Goal: Transaction & Acquisition: Purchase product/service

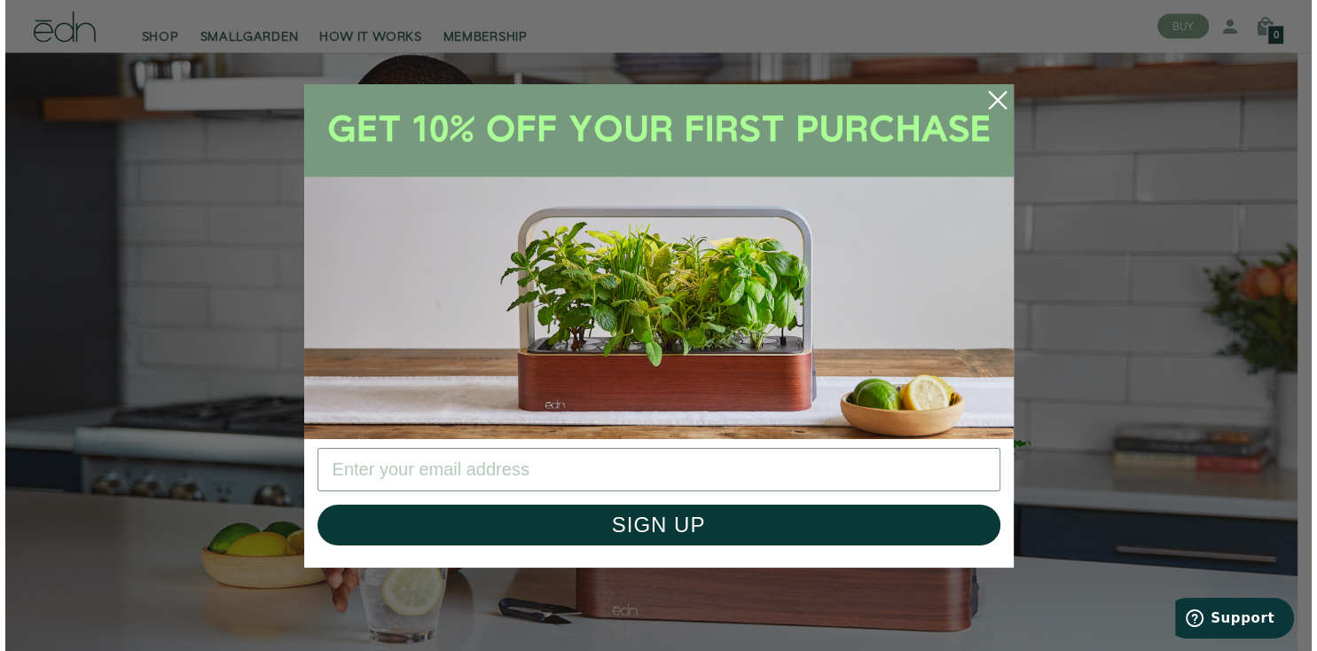
scroll to position [3546, 0]
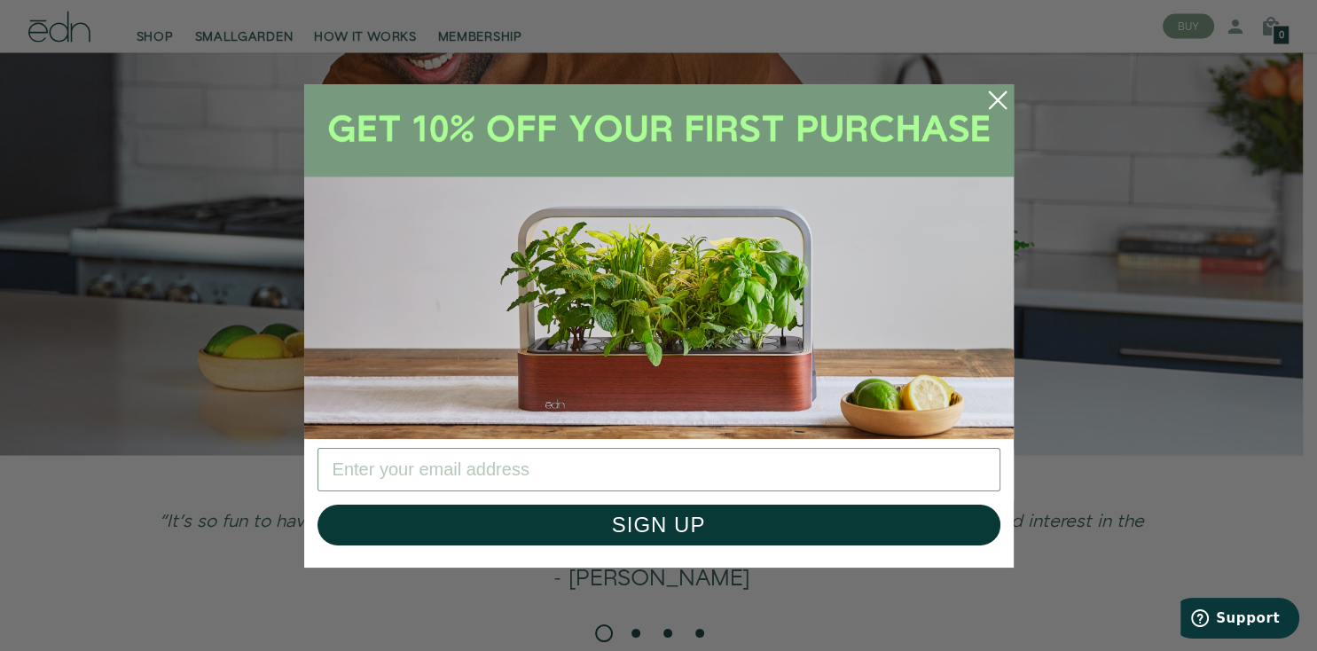
drag, startPoint x: 1314, startPoint y: 70, endPoint x: 1270, endPoint y: 585, distance: 517.1
click at [992, 92] on circle "Close dialog" at bounding box center [997, 100] width 39 height 39
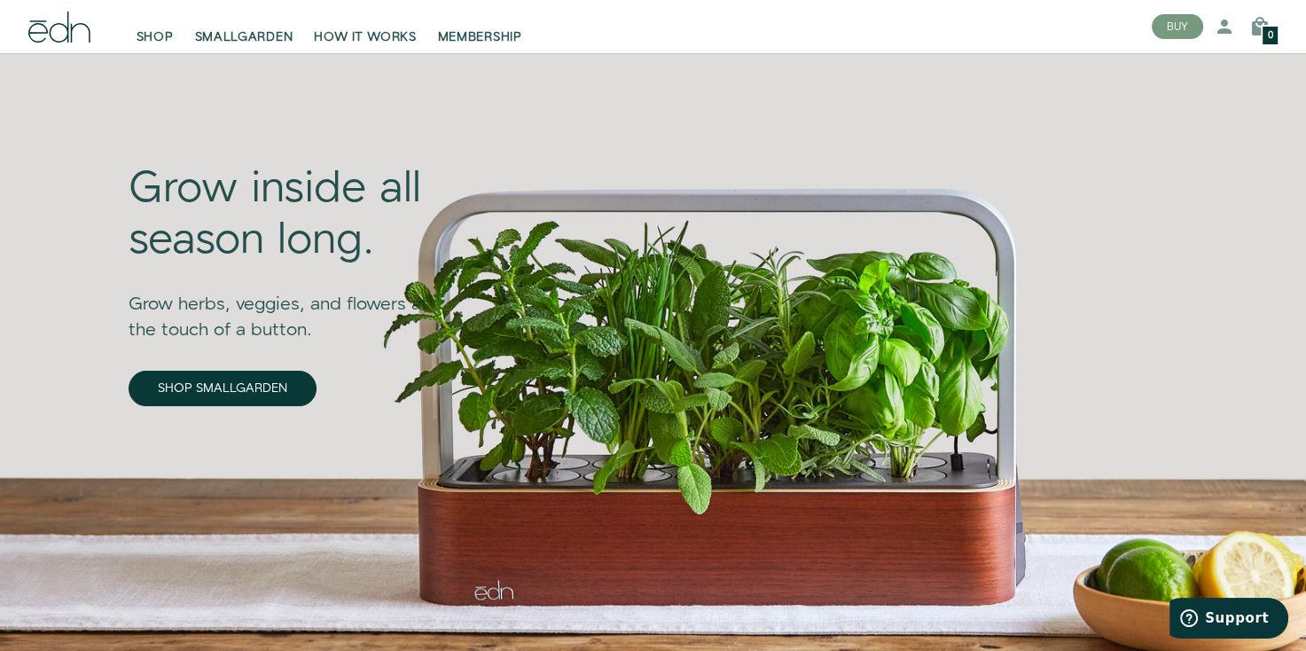
scroll to position [0, 0]
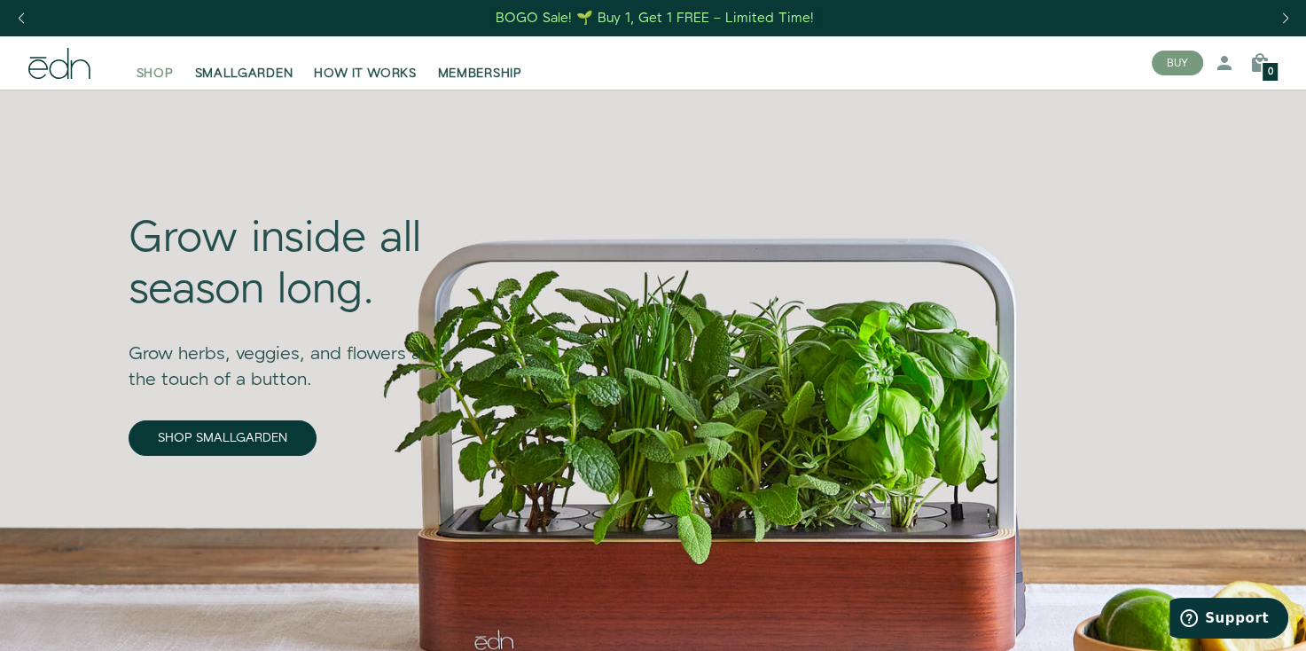
click at [146, 65] on span "SHOP" at bounding box center [155, 74] width 37 height 18
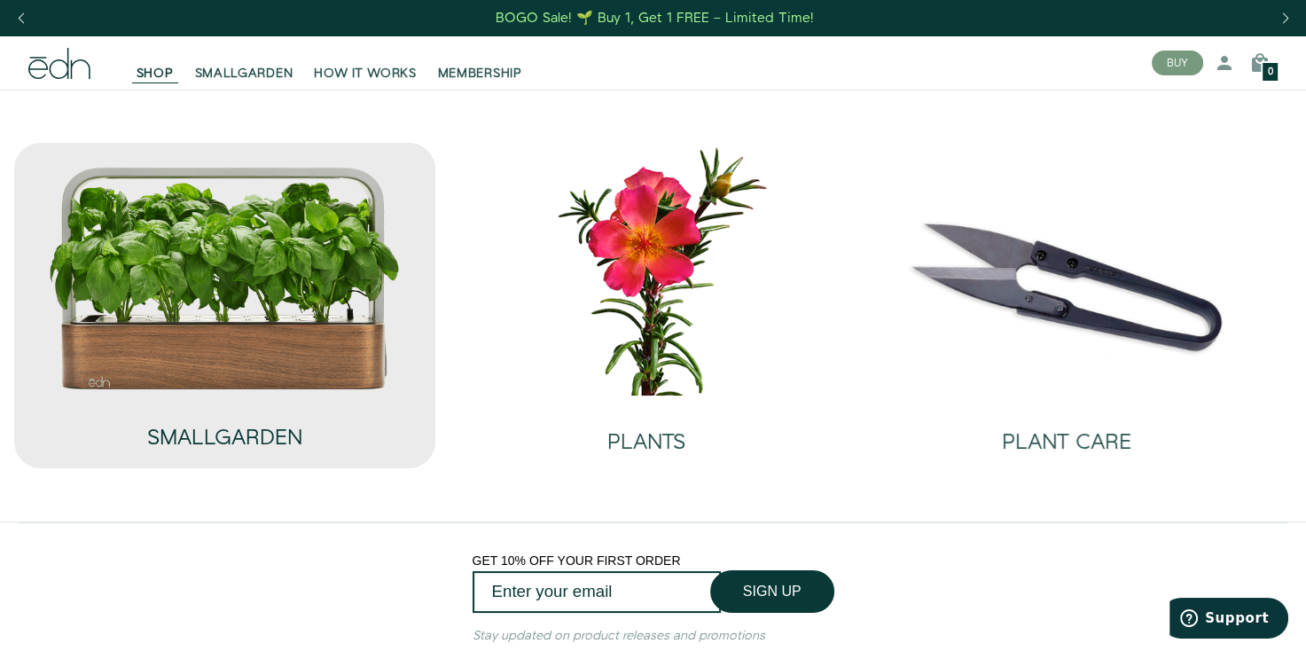
click at [234, 429] on h2 "SMALLGARDEN" at bounding box center [224, 438] width 155 height 23
